Goal: Task Accomplishment & Management: Manage account settings

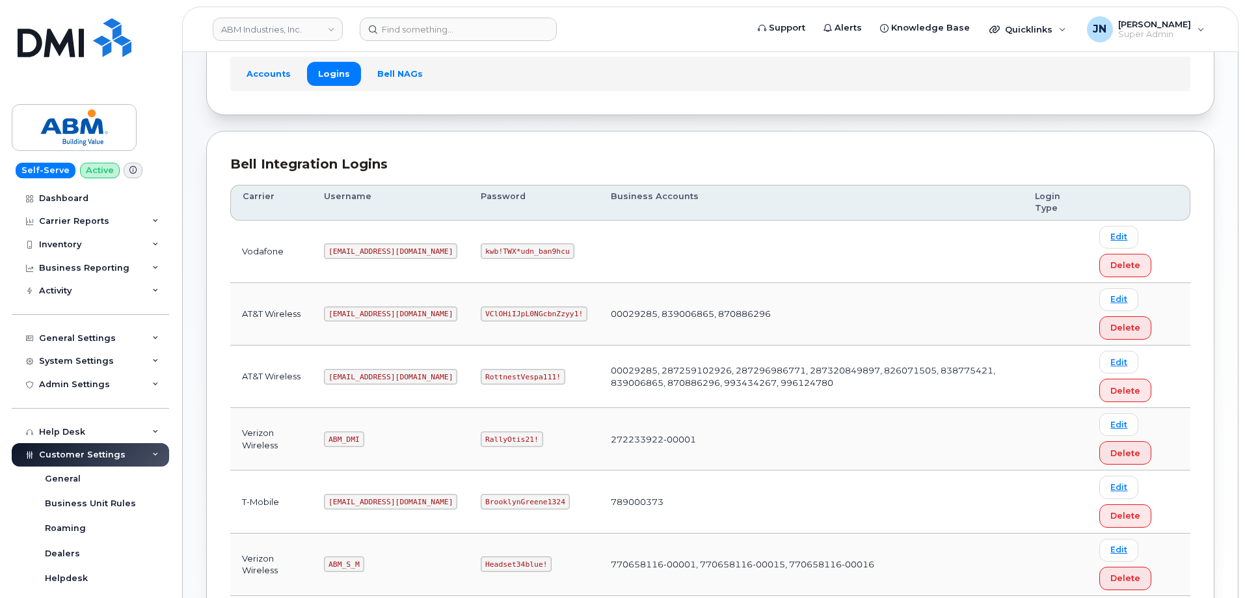
scroll to position [198, 0]
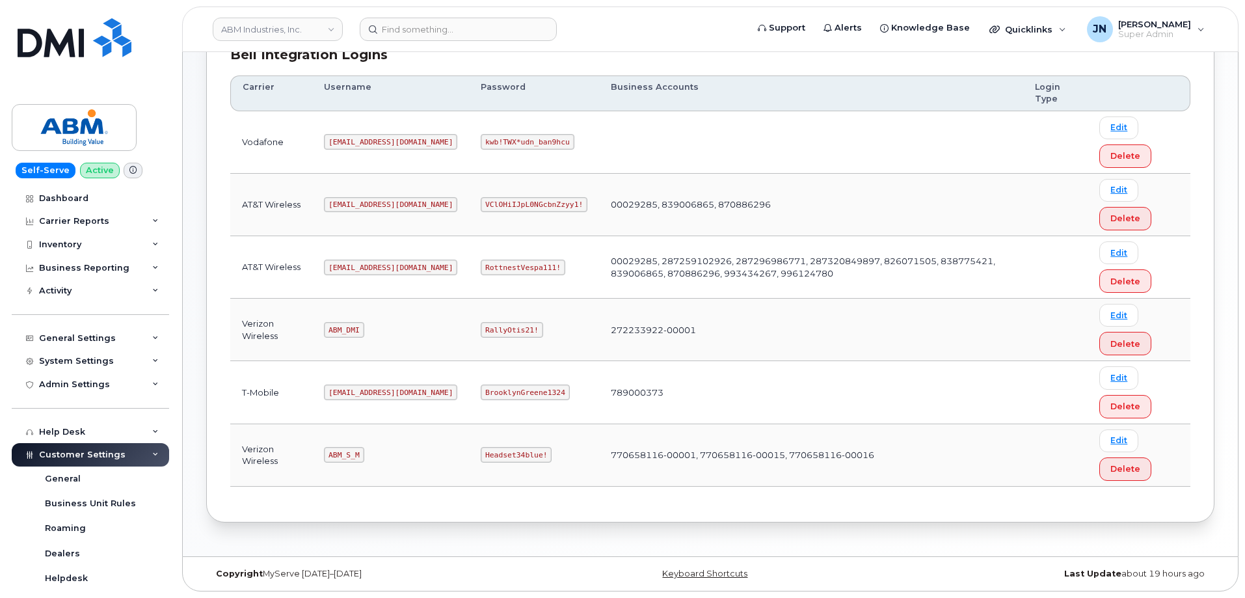
click at [354, 262] on code "abm@dminc.com" at bounding box center [390, 267] width 133 height 16
click at [354, 263] on code "abm@dminc.com" at bounding box center [390, 267] width 133 height 16
copy code "abm@dminc.com"
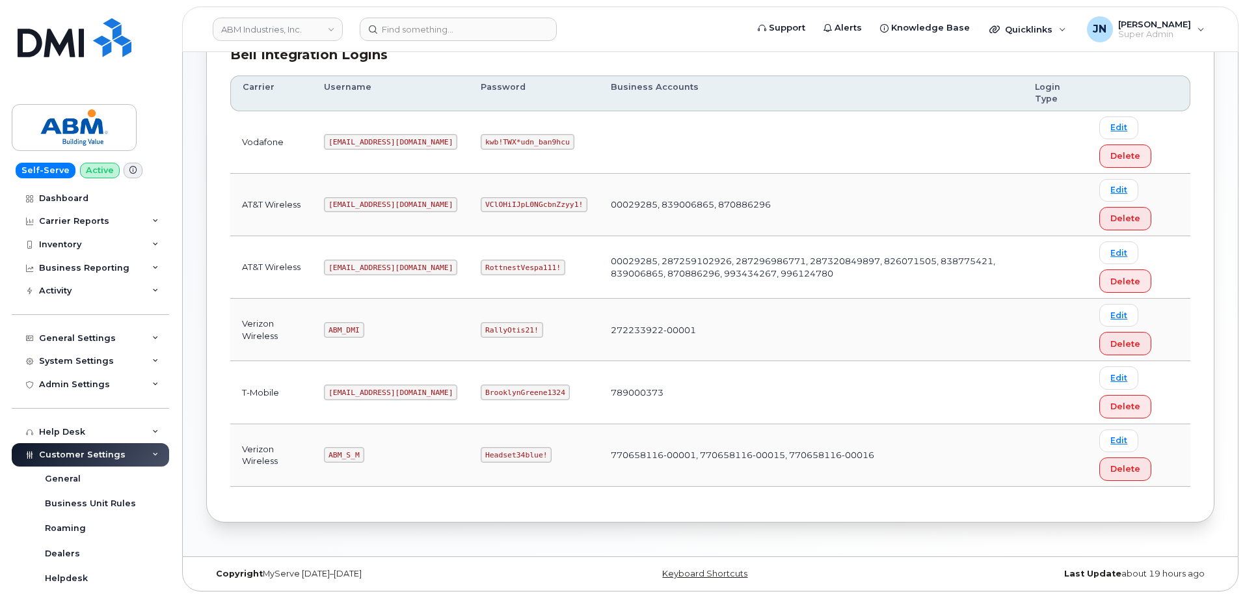
click at [494, 267] on code "RottnestVespa111!" at bounding box center [523, 267] width 85 height 16
copy code "RottnestVespa111!"
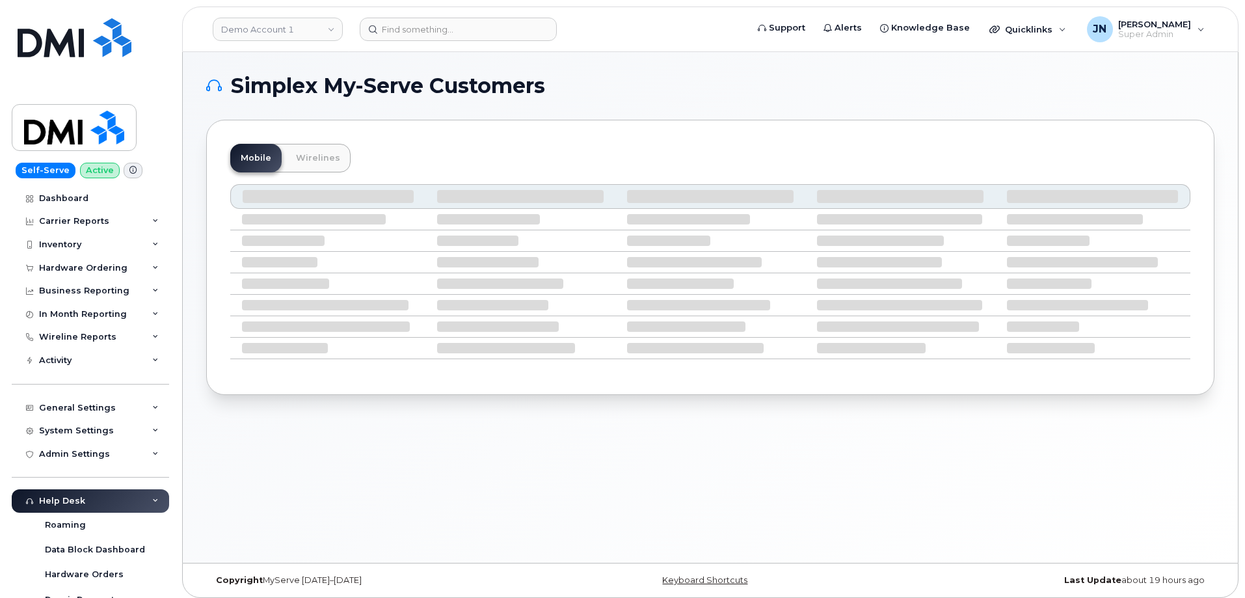
click at [499, 42] on header "Demo Account 1 Support Alerts Knowledge Base Quicklinks Suspend / Cancel Device…" at bounding box center [710, 30] width 1056 height 46
click at [494, 34] on input at bounding box center [458, 29] width 197 height 23
paste input "5037329038"
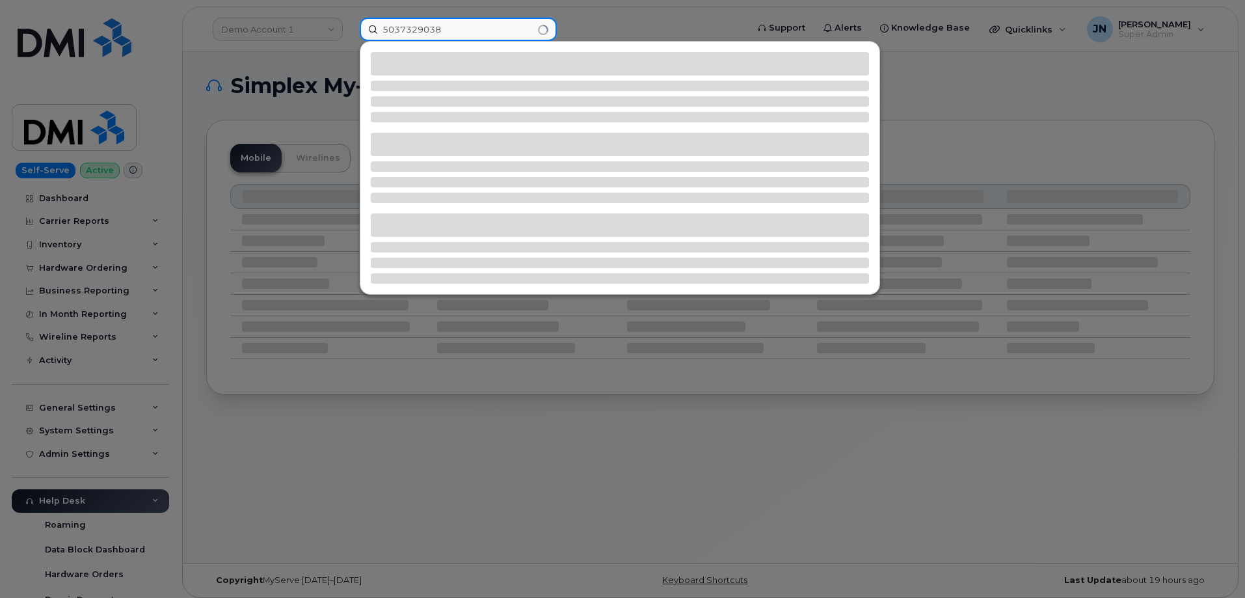
type input "5037329038"
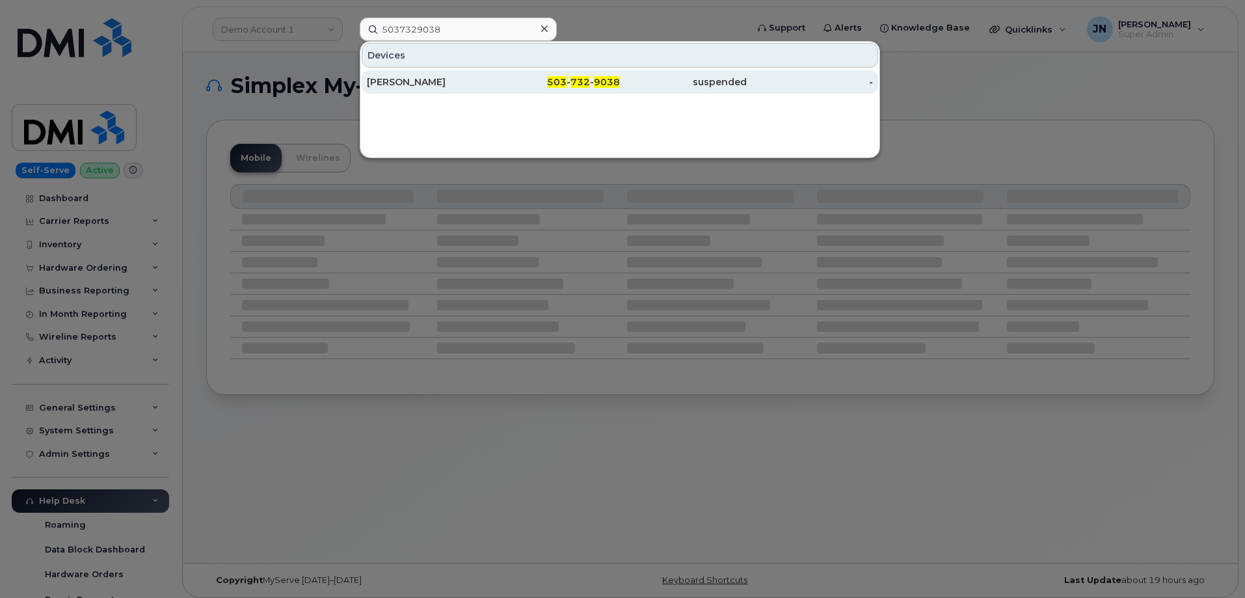
click at [468, 79] on div "[PERSON_NAME]" at bounding box center [430, 81] width 127 height 13
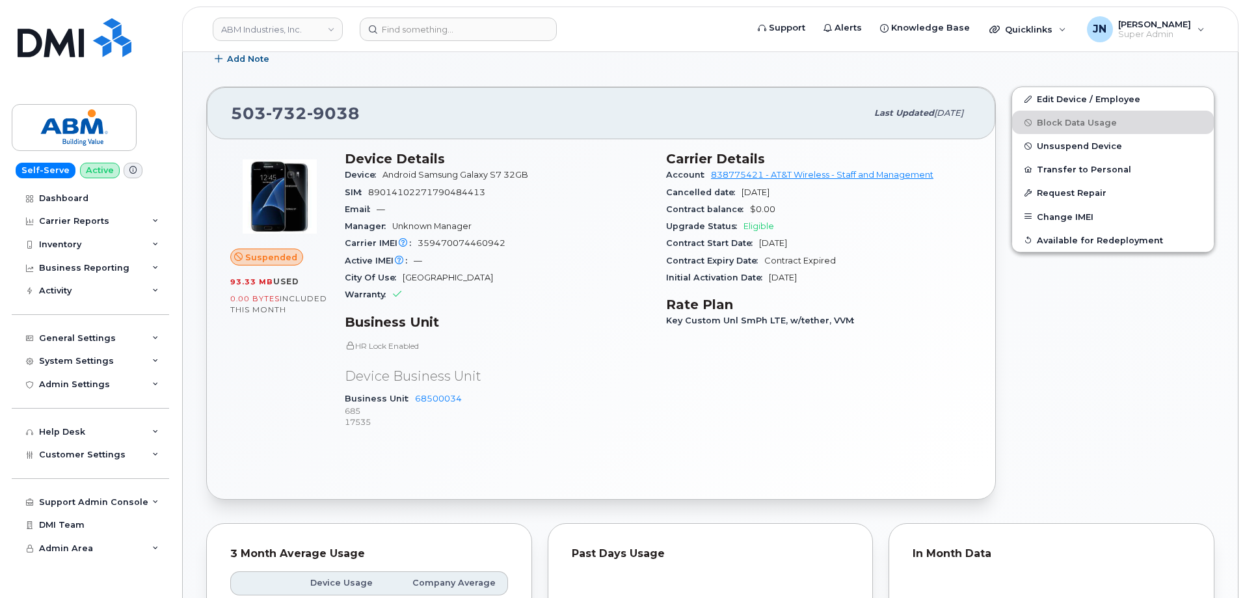
scroll to position [347, 0]
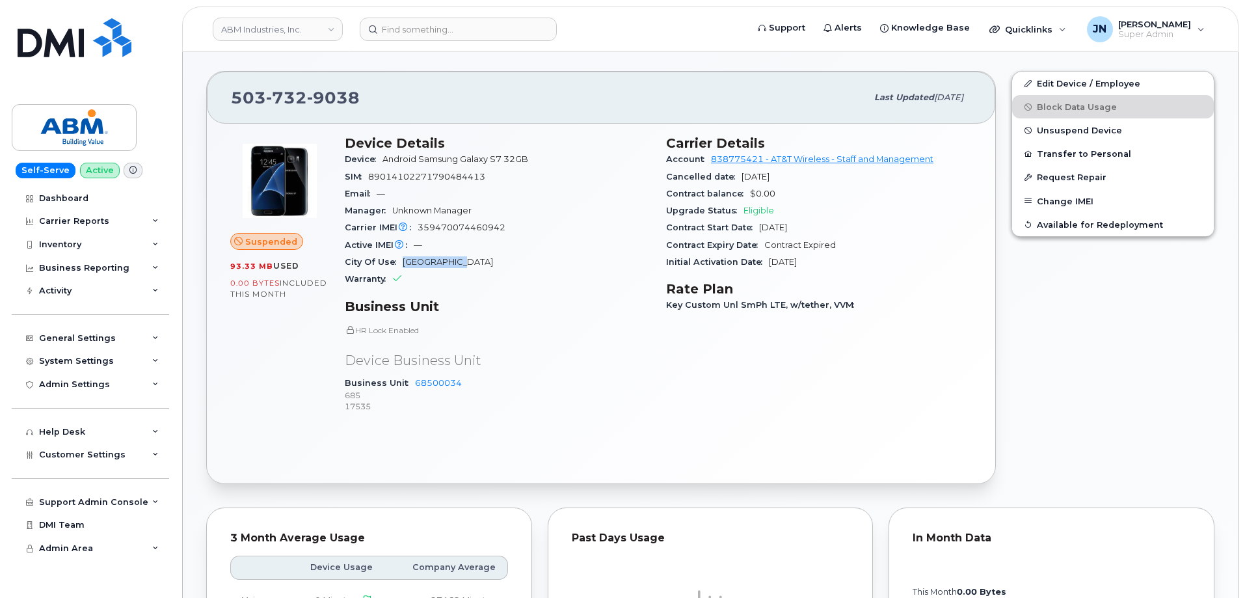
drag, startPoint x: 403, startPoint y: 261, endPoint x: 457, endPoint y: 264, distance: 54.7
click at [457, 264] on div "City Of Use Beaver Creek" at bounding box center [498, 262] width 306 height 17
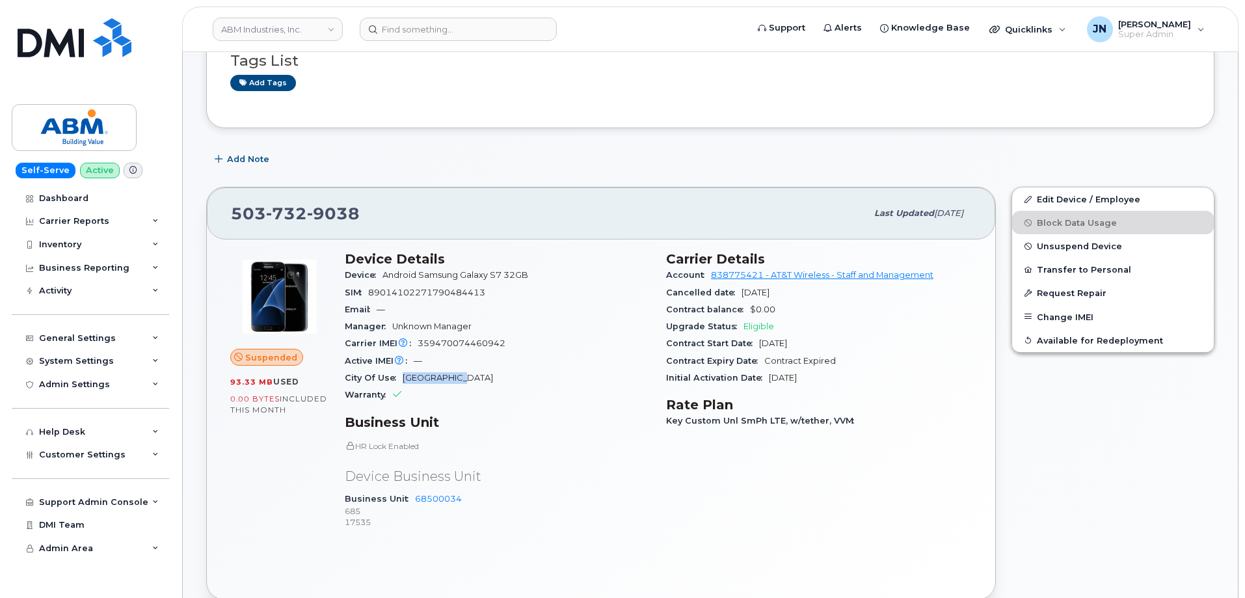
scroll to position [260, 0]
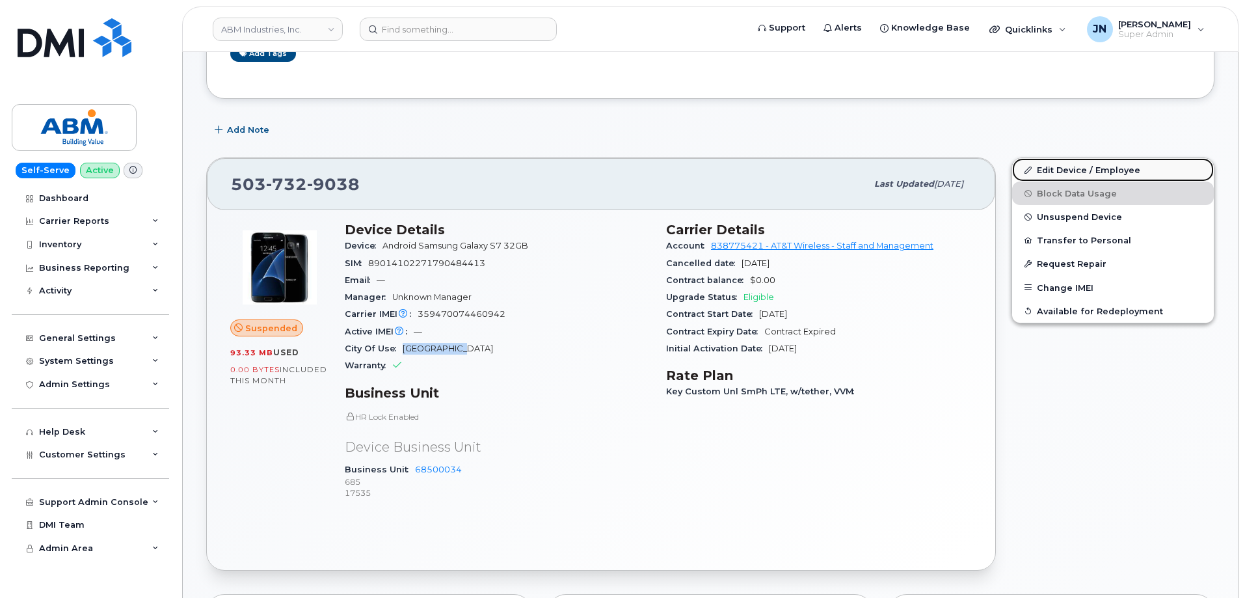
click at [1096, 165] on link "Edit Device / Employee" at bounding box center [1113, 169] width 202 height 23
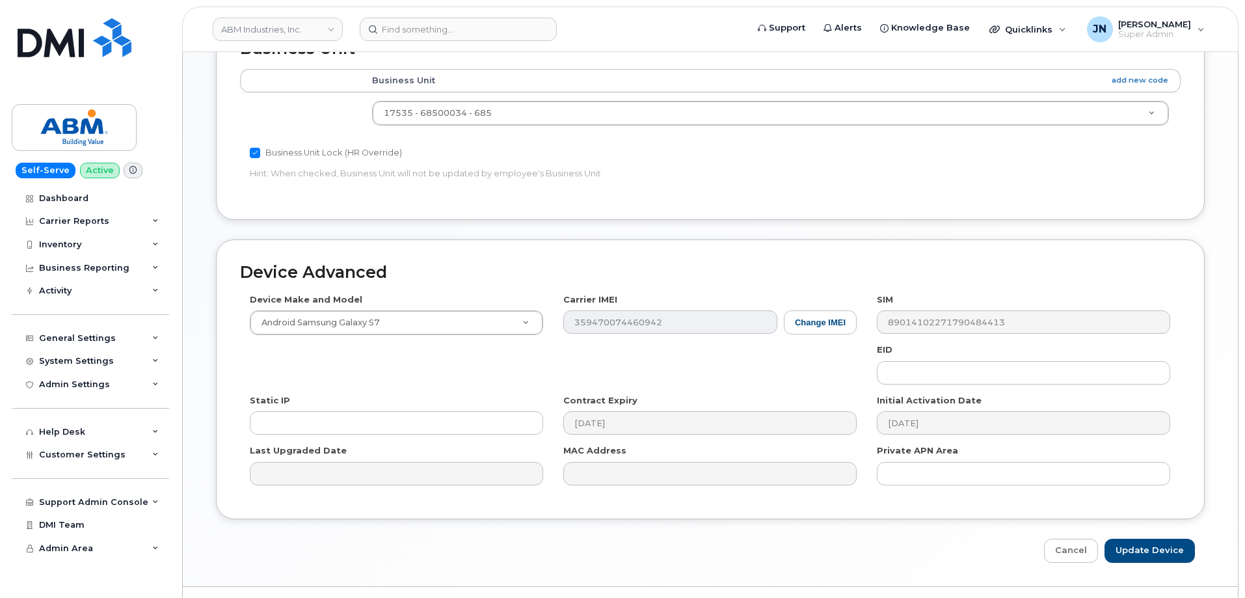
scroll to position [581, 0]
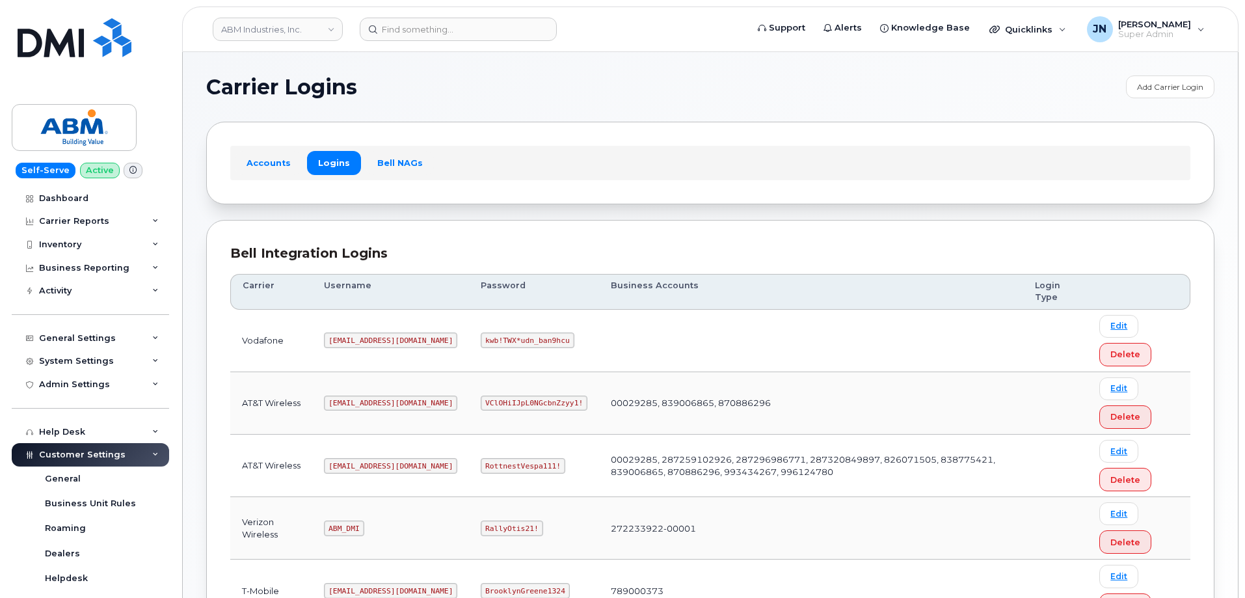
scroll to position [198, 0]
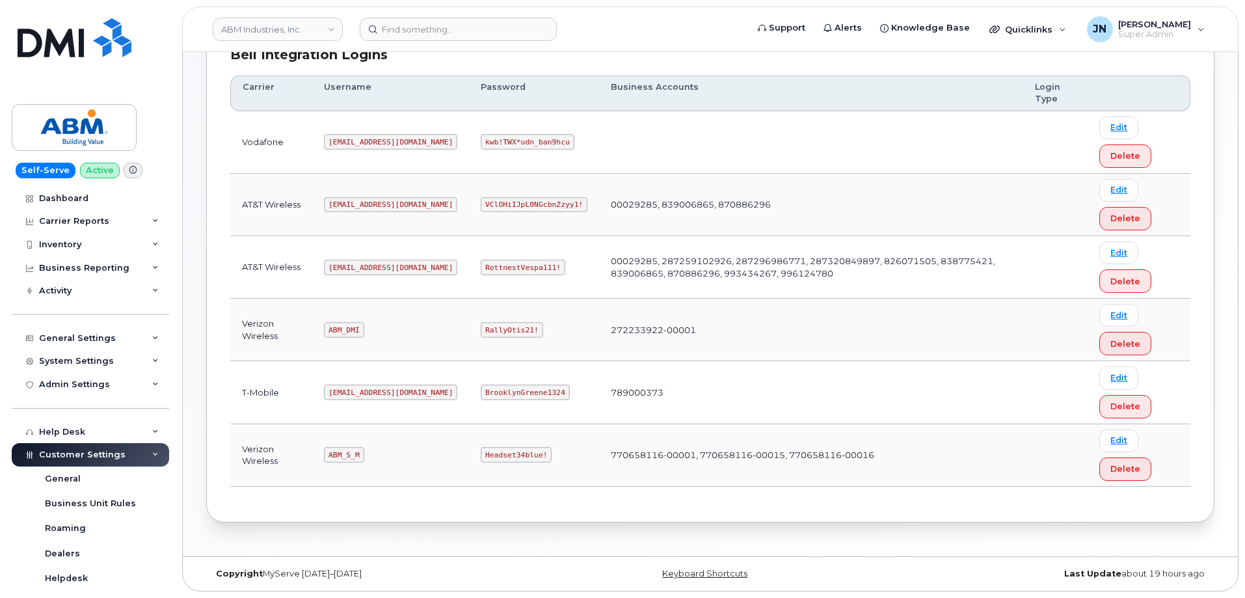
click at [341, 453] on code "ABM_S_M" at bounding box center [344, 455] width 40 height 16
copy code "ABM_S_M"
click at [481, 450] on code "Headset34blue!" at bounding box center [516, 455] width 71 height 16
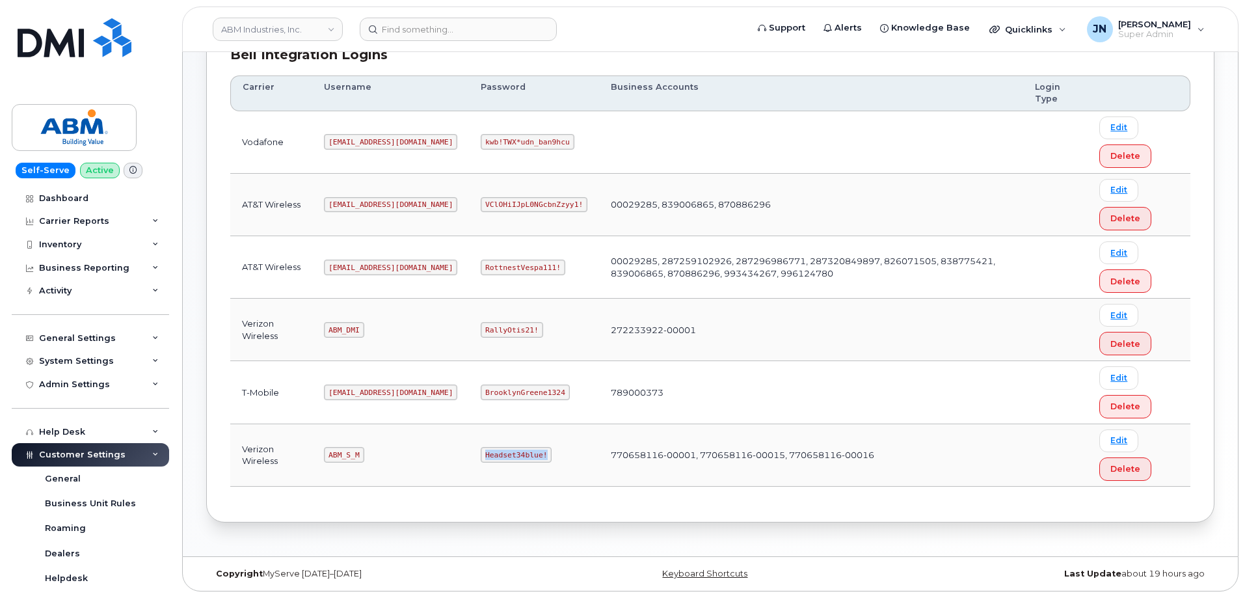
click at [481, 450] on code "Headset34blue!" at bounding box center [516, 455] width 71 height 16
copy code "Headset34blue!"
